Goal: Task Accomplishment & Management: Manage account settings

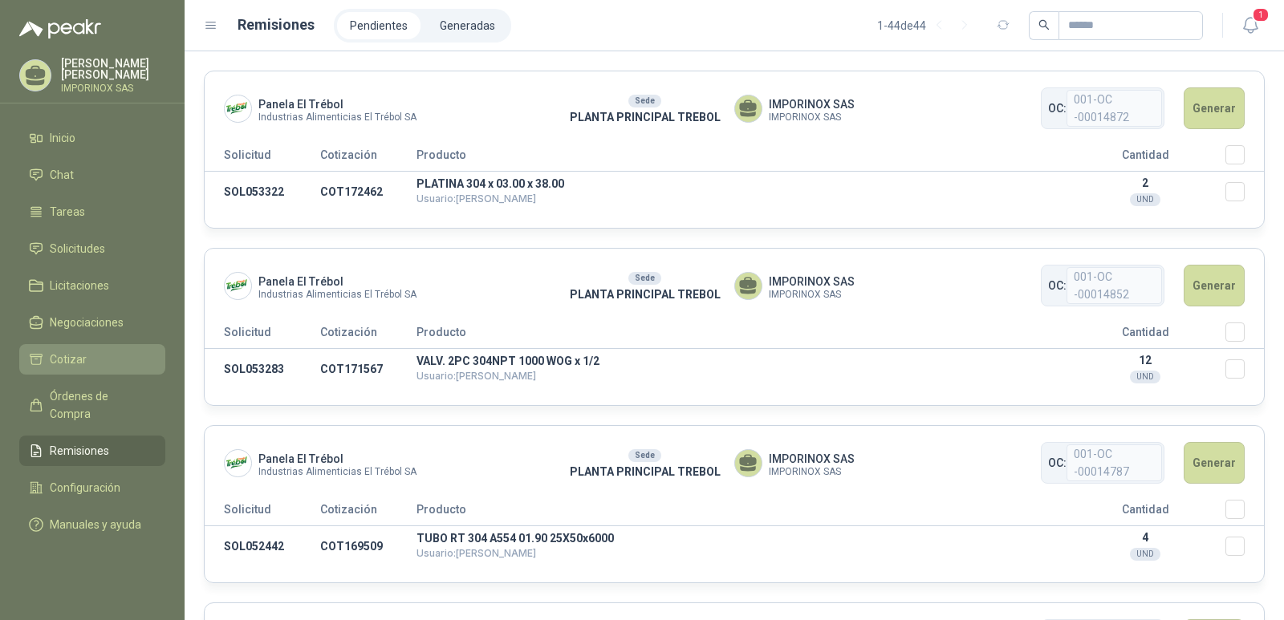
click at [75, 354] on span "Cotizar" at bounding box center [68, 360] width 37 height 18
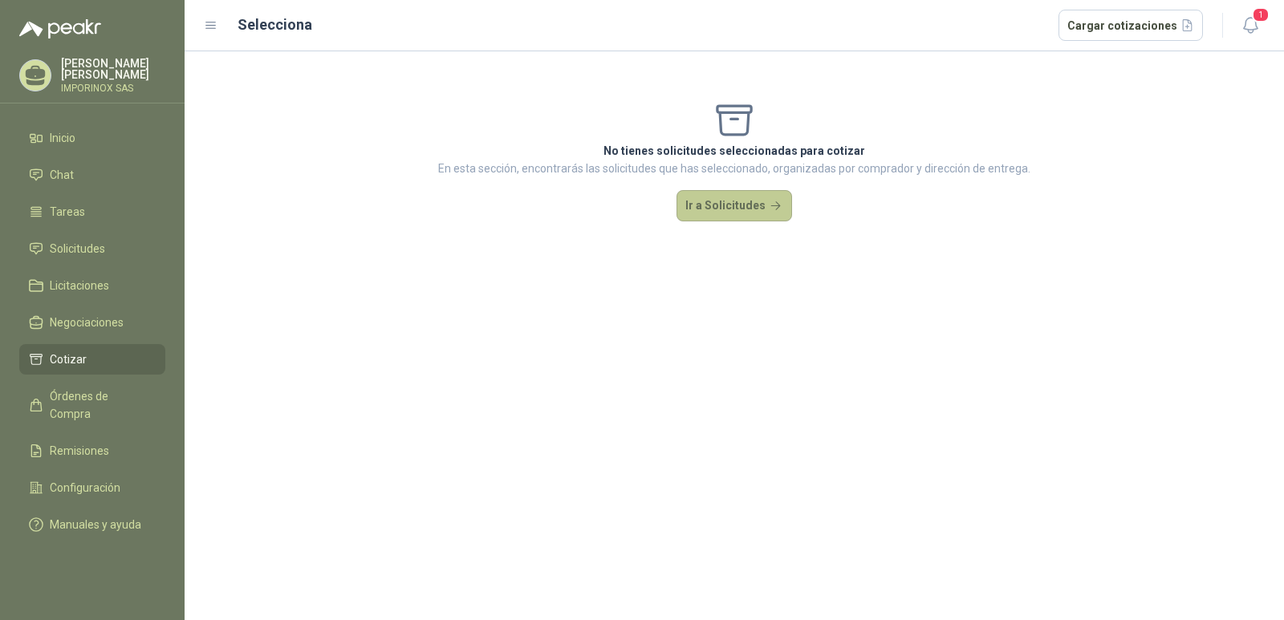
click at [723, 196] on button "Ir a Solicitudes" at bounding box center [734, 206] width 116 height 32
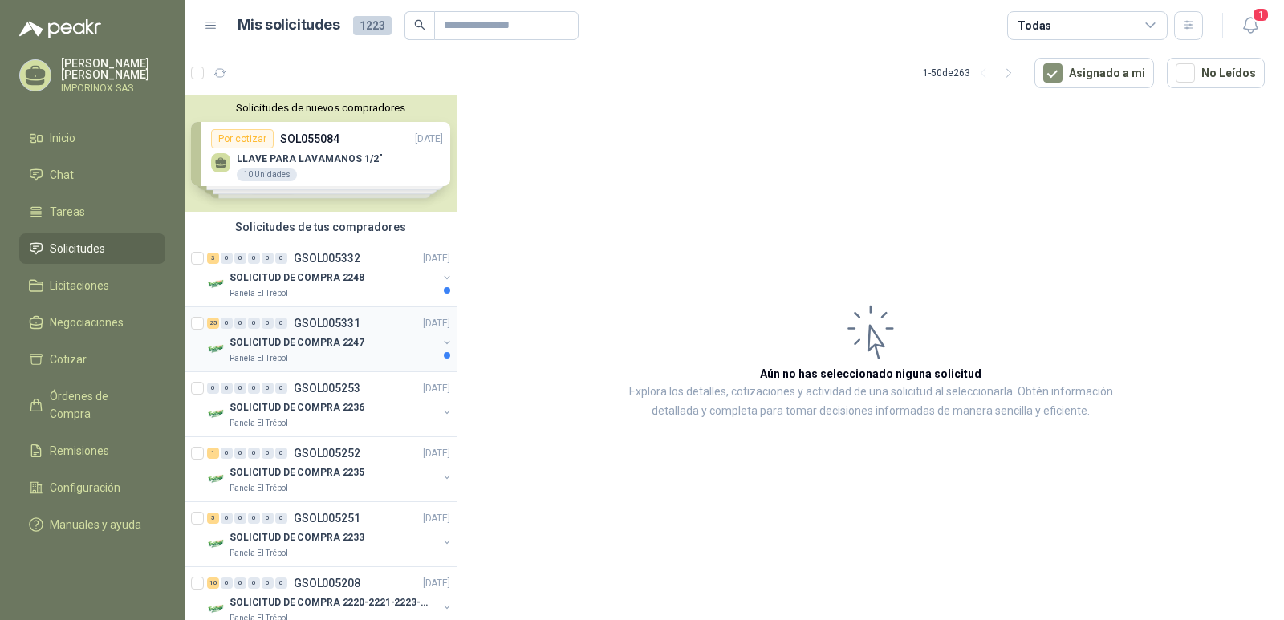
click at [306, 343] on p "SOLICITUD DE COMPRA 2247" at bounding box center [296, 342] width 135 height 15
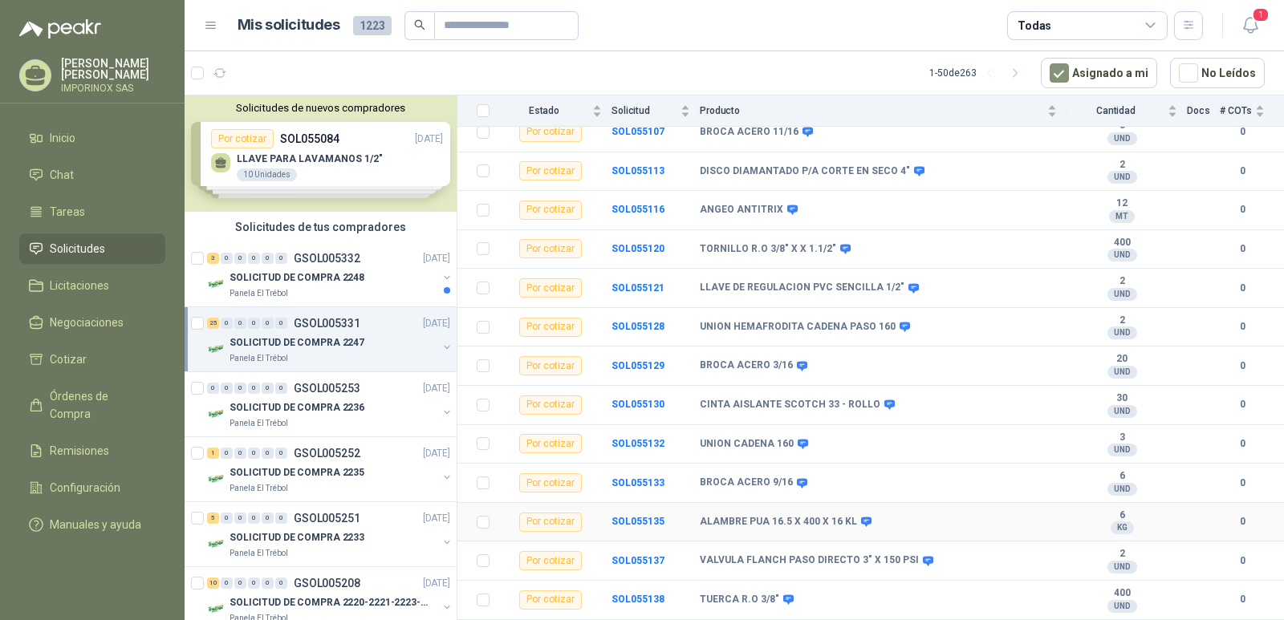
scroll to position [17, 0]
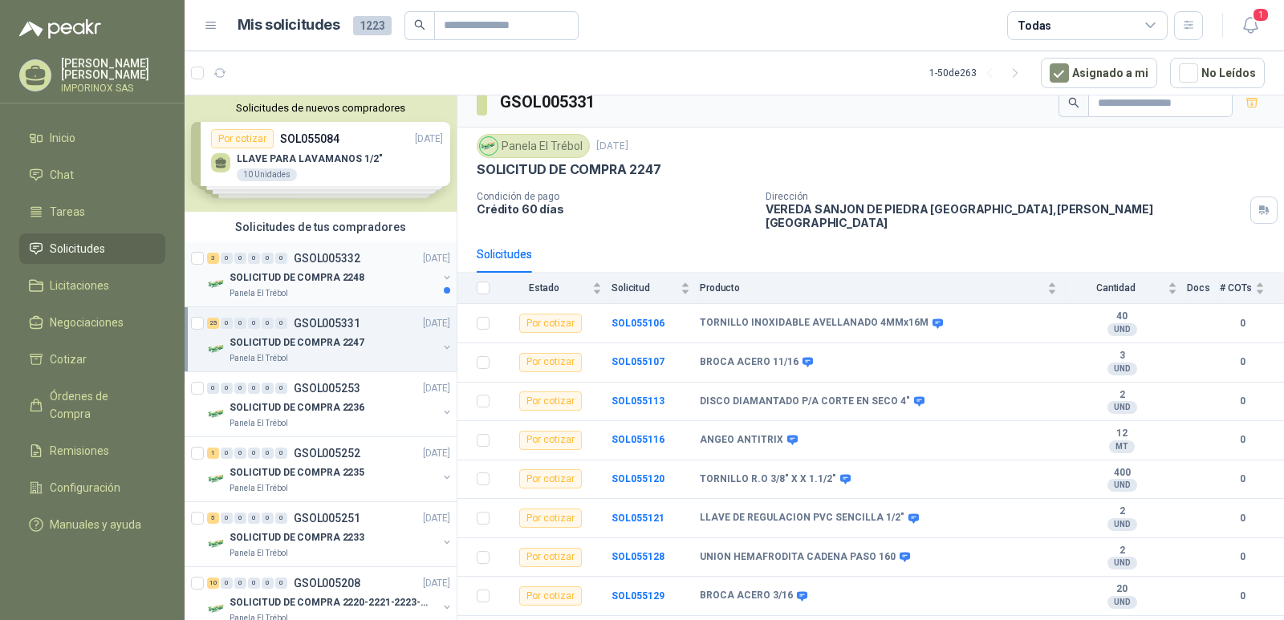
click at [318, 283] on p "SOLICITUD DE COMPRA 2248" at bounding box center [296, 277] width 135 height 15
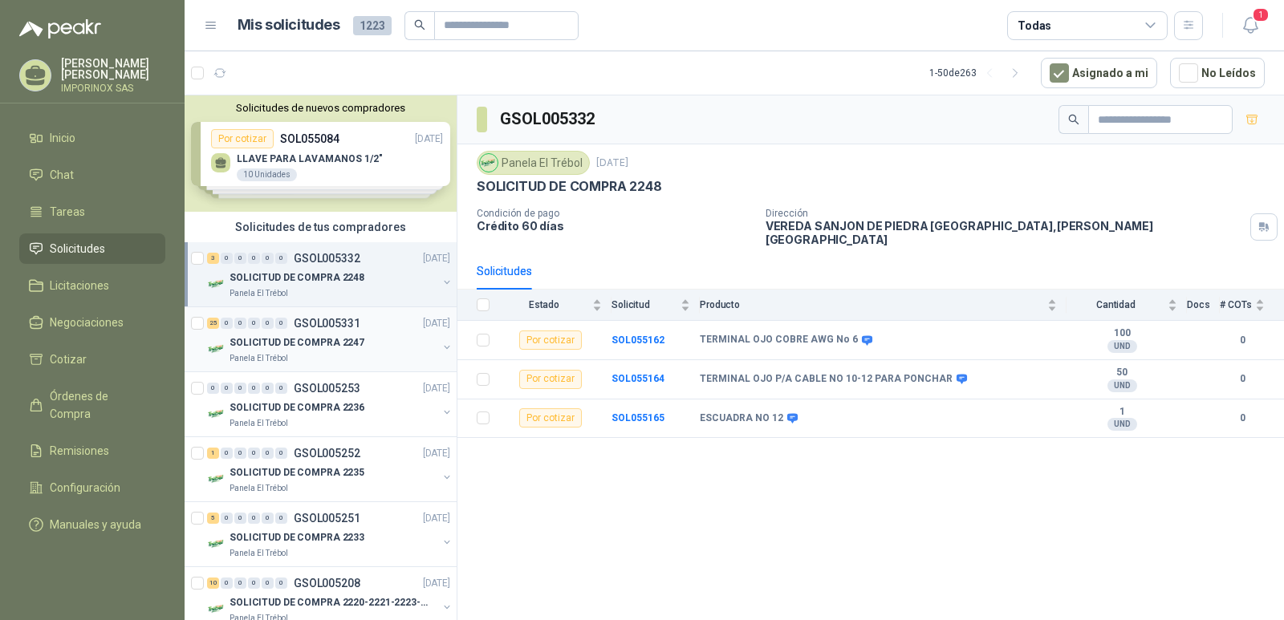
click at [296, 330] on div "25 0 0 0 0 0 GSOL005331 [DATE]" at bounding box center [330, 323] width 246 height 19
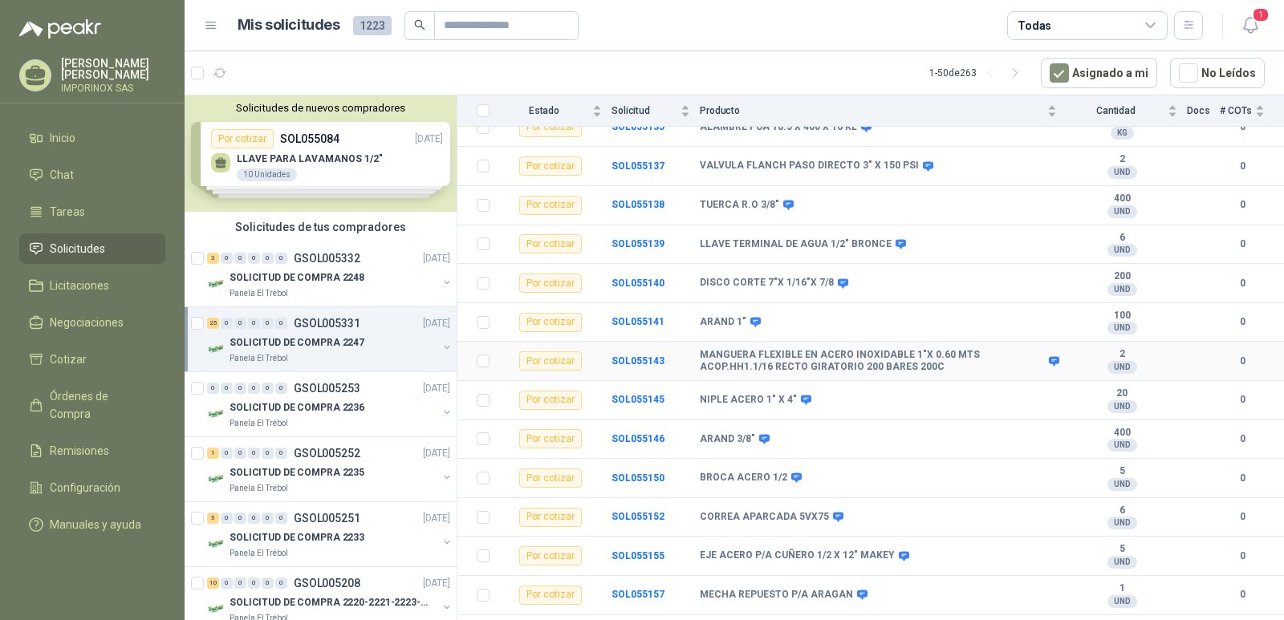
scroll to position [659, 0]
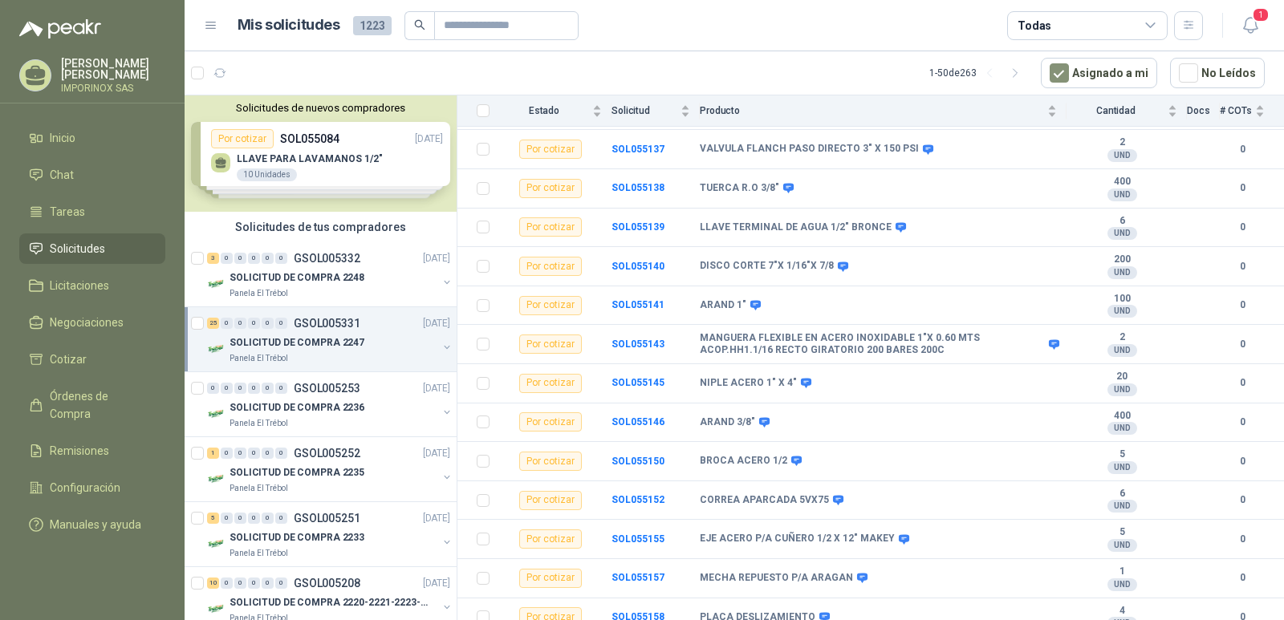
click at [288, 150] on div "Solicitudes de nuevos compradores Por cotizar SOL055084 [DATE] LLAVE PARA LAVAM…" at bounding box center [321, 153] width 272 height 116
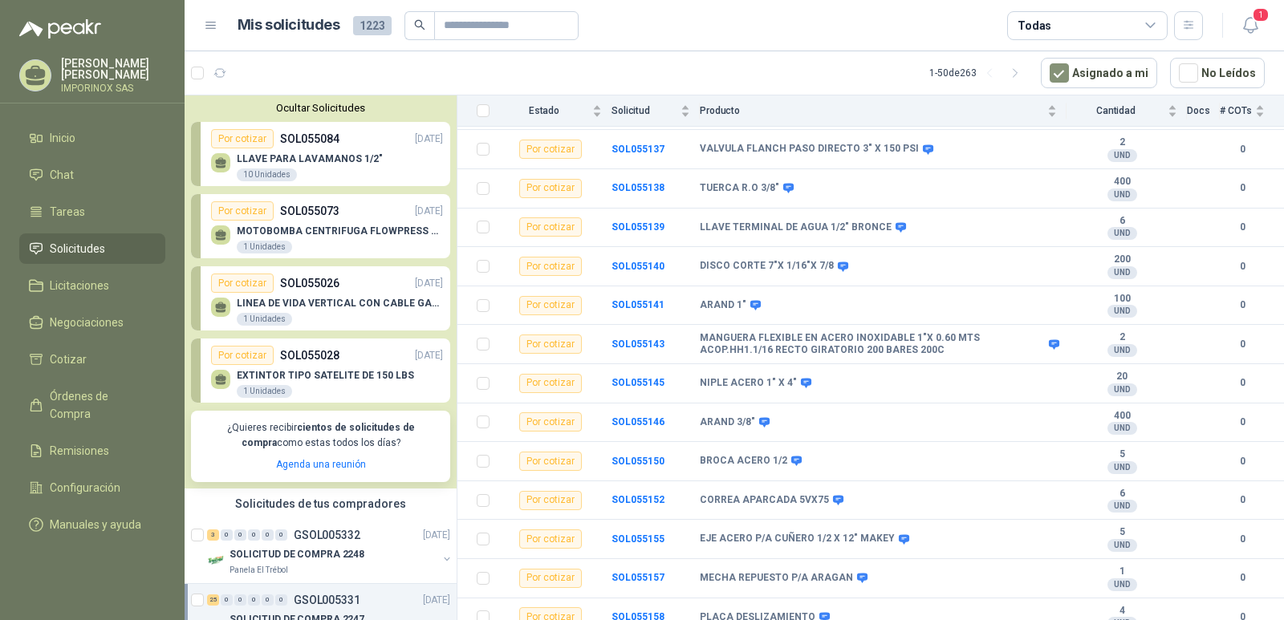
click at [326, 98] on div "Ocultar Solicitudes Por cotizar SOL055084 [DATE] LLAVE PARA LAVAMANOS 1/2" 10 U…" at bounding box center [321, 291] width 272 height 393
click at [326, 103] on button "Ocultar Solicitudes" at bounding box center [320, 108] width 259 height 12
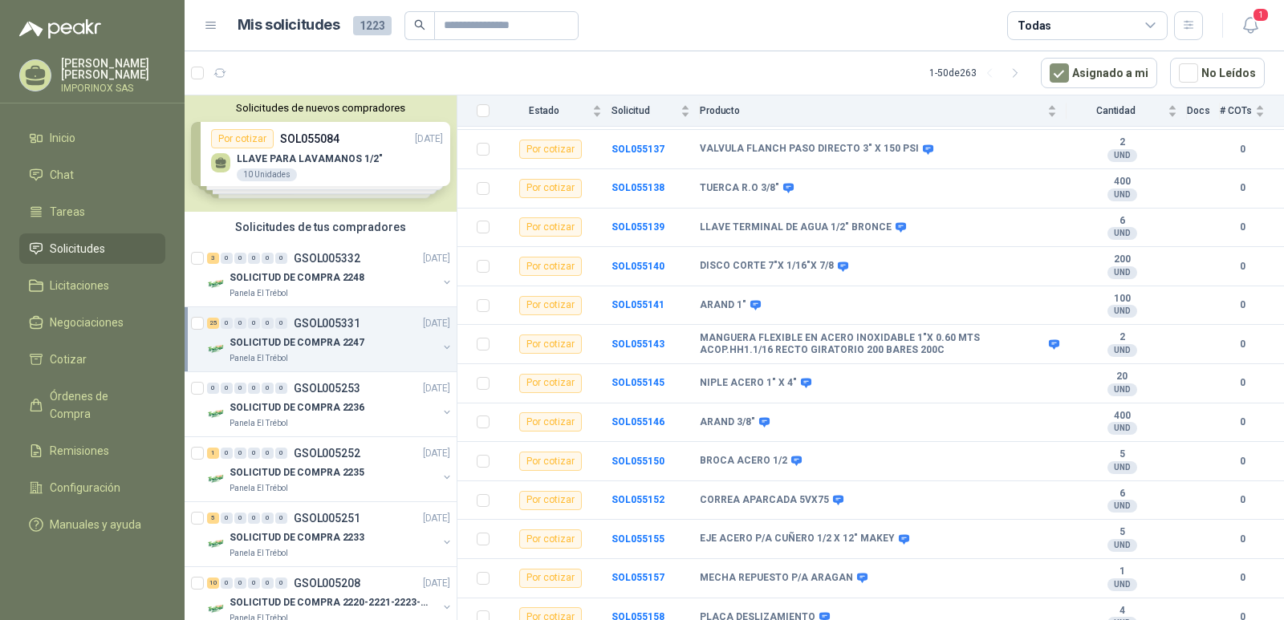
click at [1270, 9] on header "Mis solicitudes 1223 Todas 1" at bounding box center [734, 25] width 1099 height 51
click at [1255, 17] on span "1" at bounding box center [1260, 14] width 18 height 15
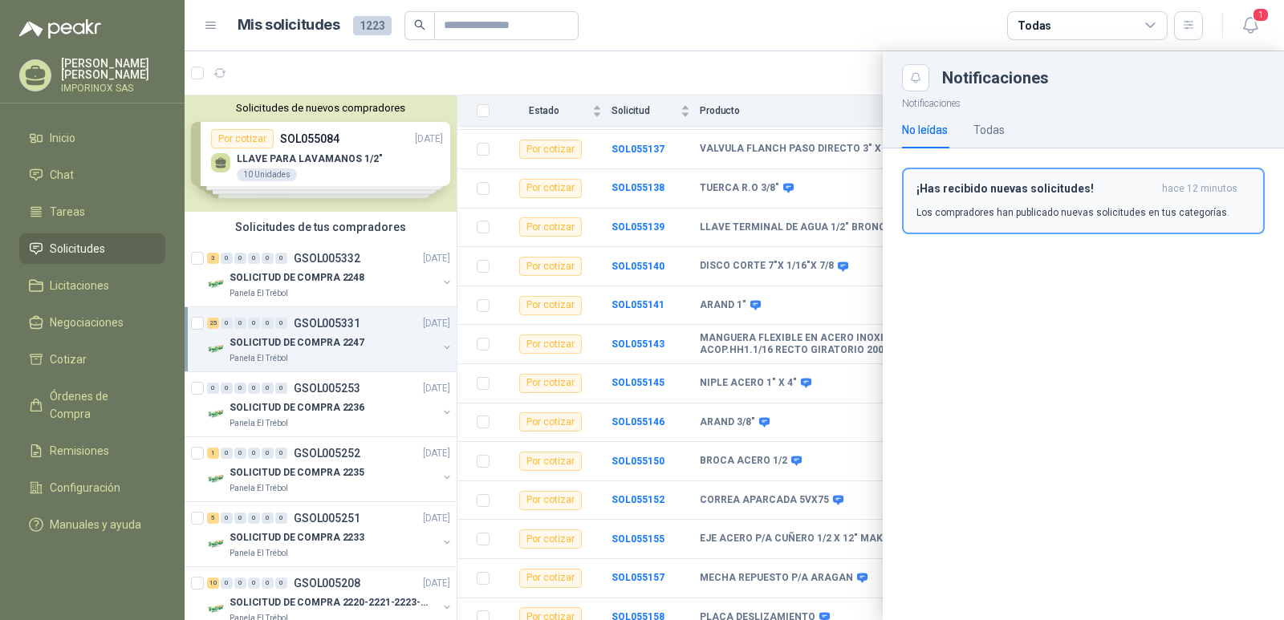
click at [1069, 207] on p "Los compradores han publicado nuevas solicitudes en tus categorías." at bounding box center [1072, 212] width 313 height 14
